Goal: Transaction & Acquisition: Book appointment/travel/reservation

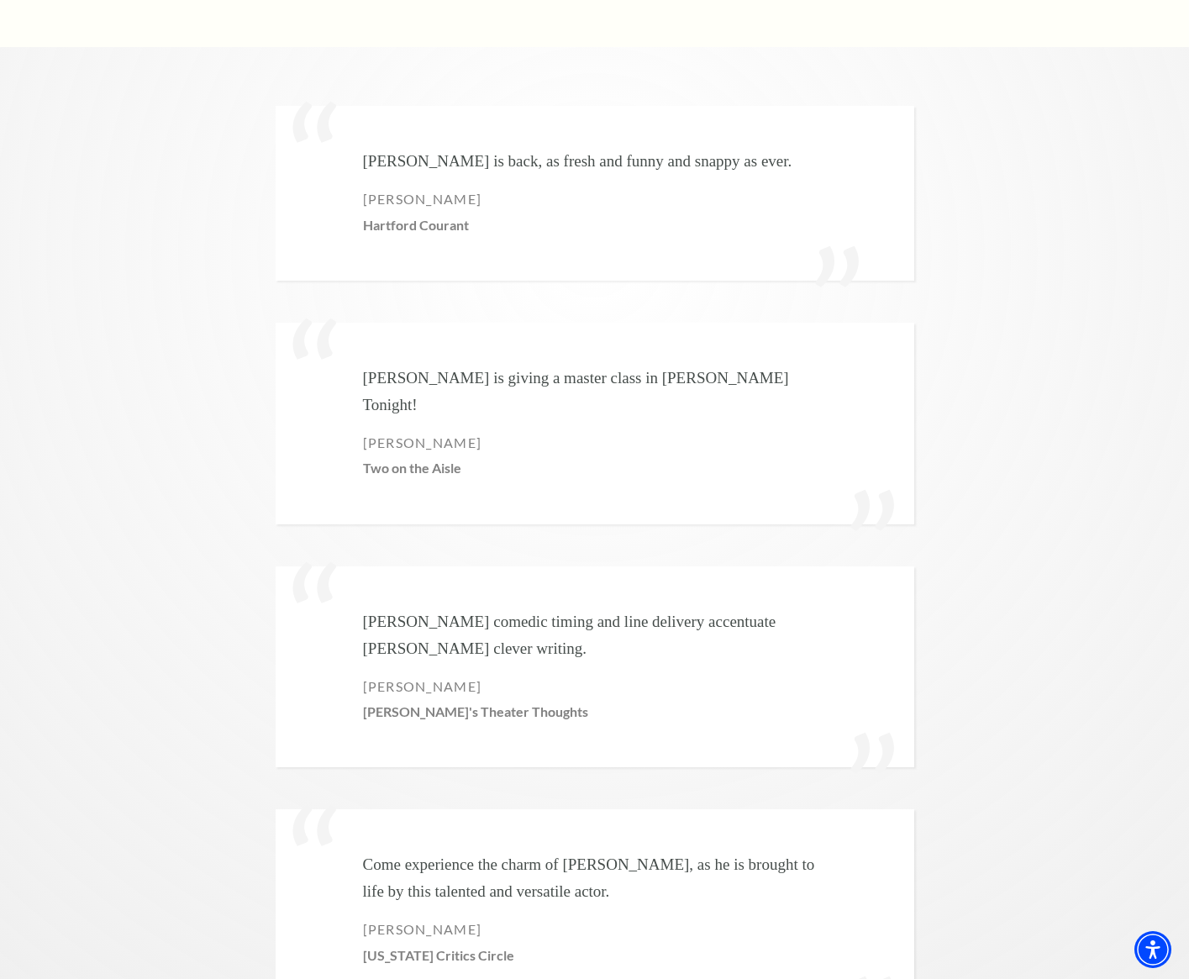
scroll to position [2546, 0]
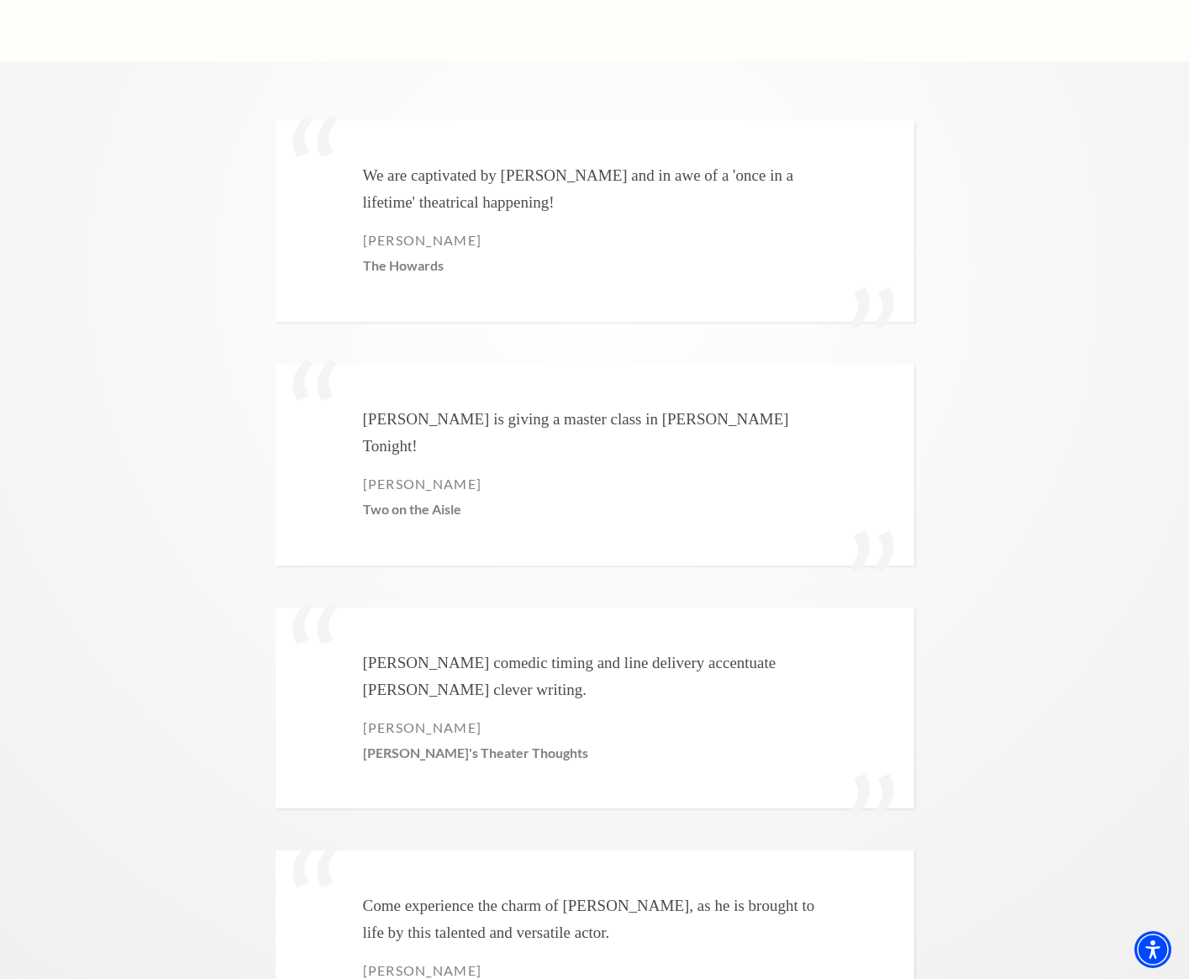
scroll to position [2544, 0]
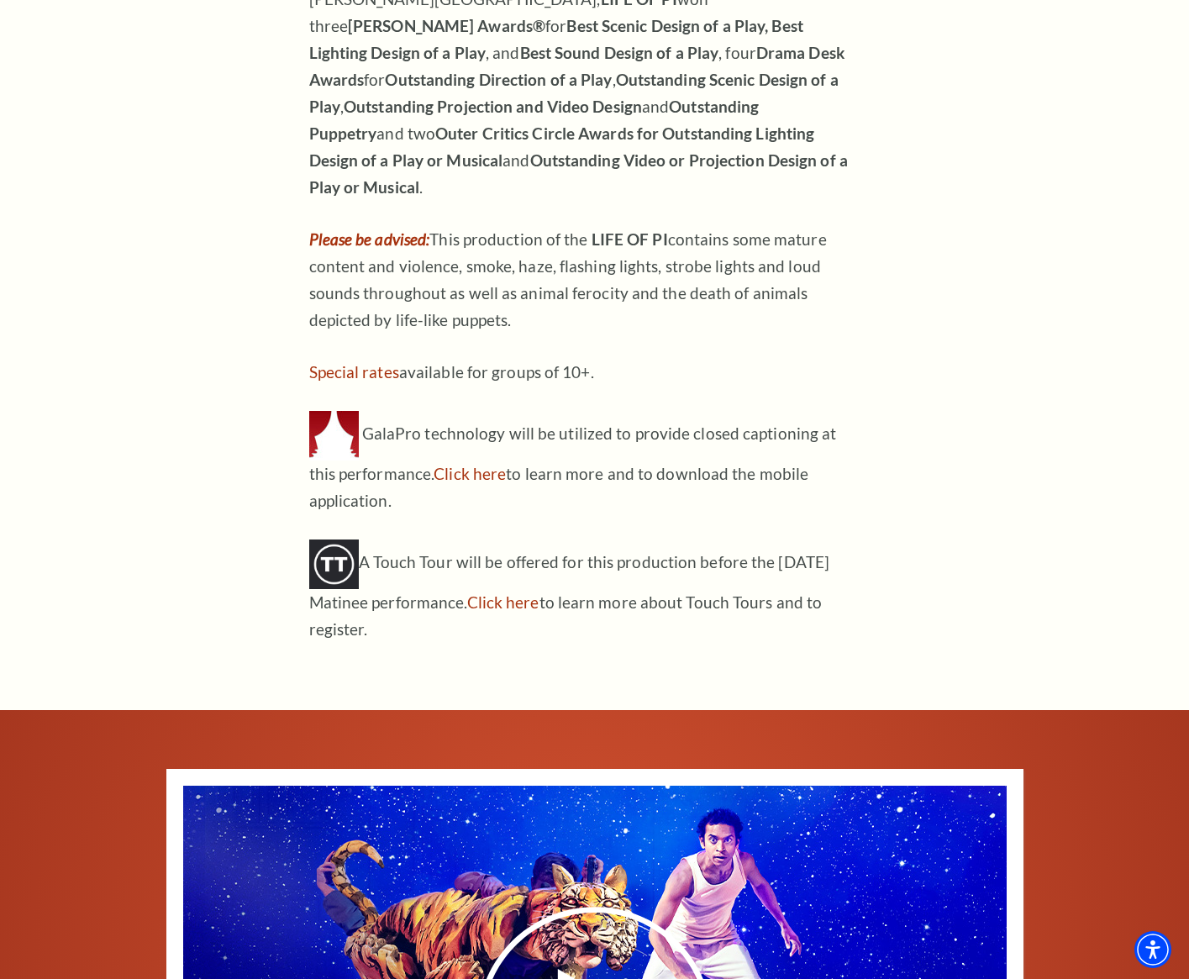
scroll to position [2078, 0]
